Goal: Find contact information: Find contact information

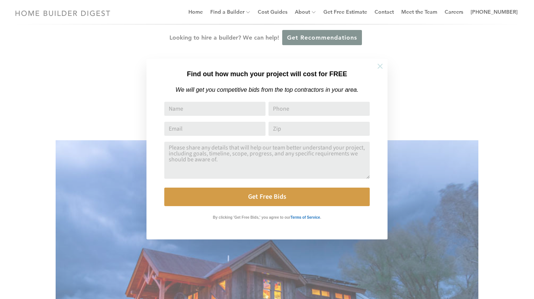
click at [380, 63] on icon at bounding box center [380, 66] width 8 height 8
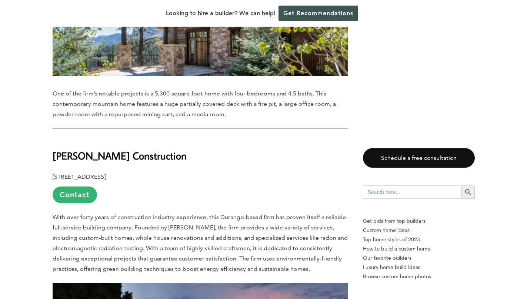
scroll to position [1181, 0]
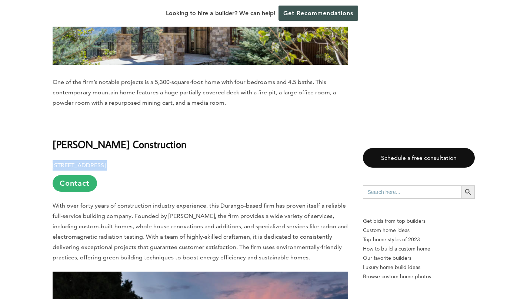
drag, startPoint x: 148, startPoint y: 135, endPoint x: 53, endPoint y: 141, distance: 94.3
click at [53, 160] on p "4892 C.R. 222 Durango, CO 81303 Contact" at bounding box center [201, 176] width 296 height 32
copy p "[STREET_ADDRESS]"
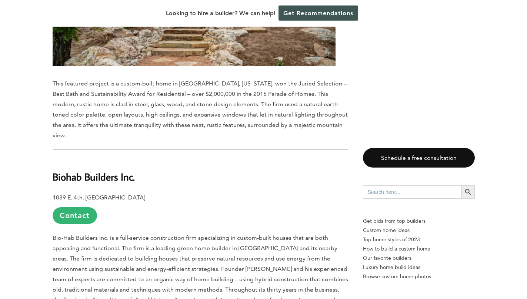
scroll to position [4522, 0]
drag, startPoint x: 163, startPoint y: 136, endPoint x: 50, endPoint y: 129, distance: 112.9
copy b "1039 E. 4th. [GEOGRAPHIC_DATA]"
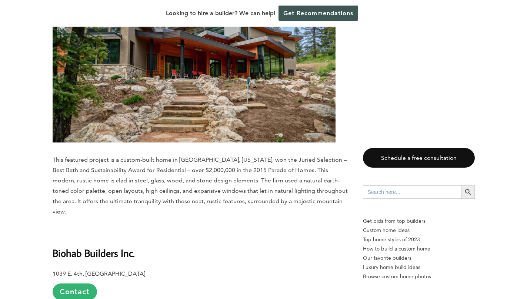
scroll to position [4537, 0]
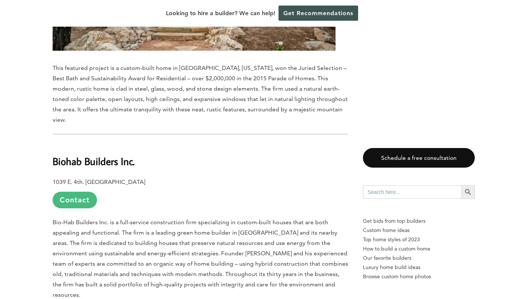
click at [73, 192] on link "Contact" at bounding box center [75, 200] width 44 height 17
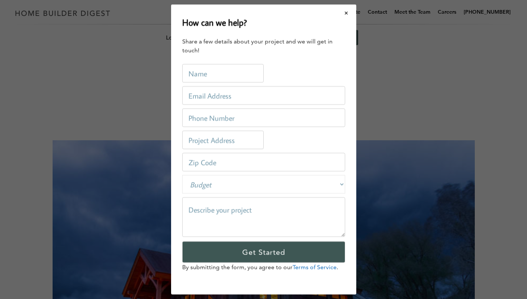
scroll to position [0, 0]
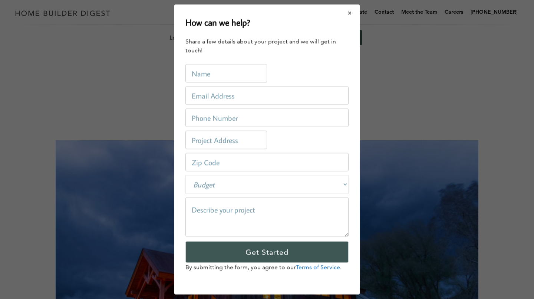
click at [348, 14] on button "Close modal" at bounding box center [350, 13] width 20 height 16
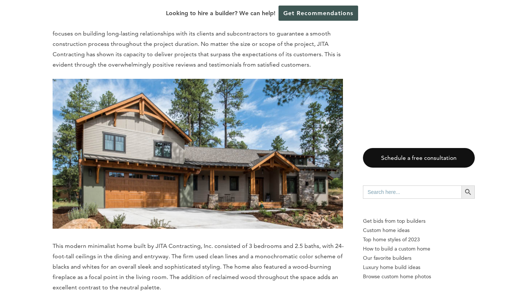
scroll to position [6125, 0]
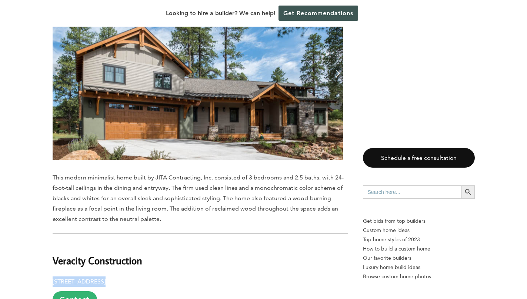
drag, startPoint x: 165, startPoint y: 197, endPoint x: 51, endPoint y: 202, distance: 113.9
copy b "[STREET_ADDRESS]"
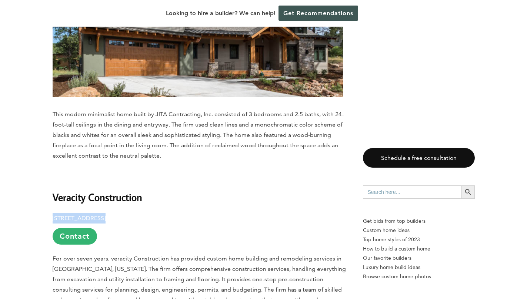
scroll to position [6085, 0]
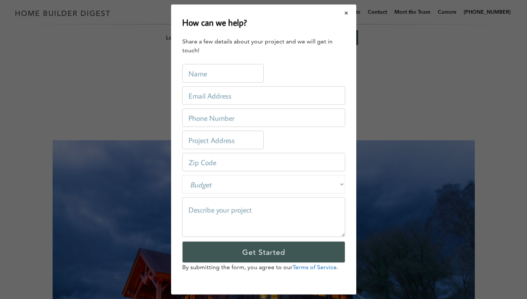
scroll to position [0, 0]
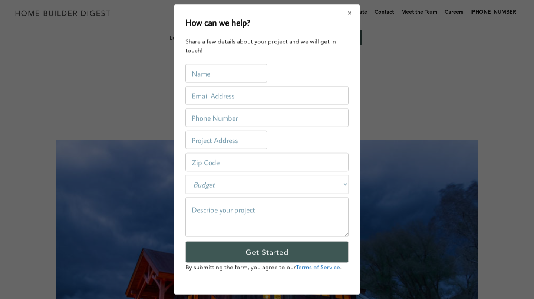
click at [353, 13] on button "Close modal" at bounding box center [350, 13] width 20 height 16
